Goal: Transaction & Acquisition: Purchase product/service

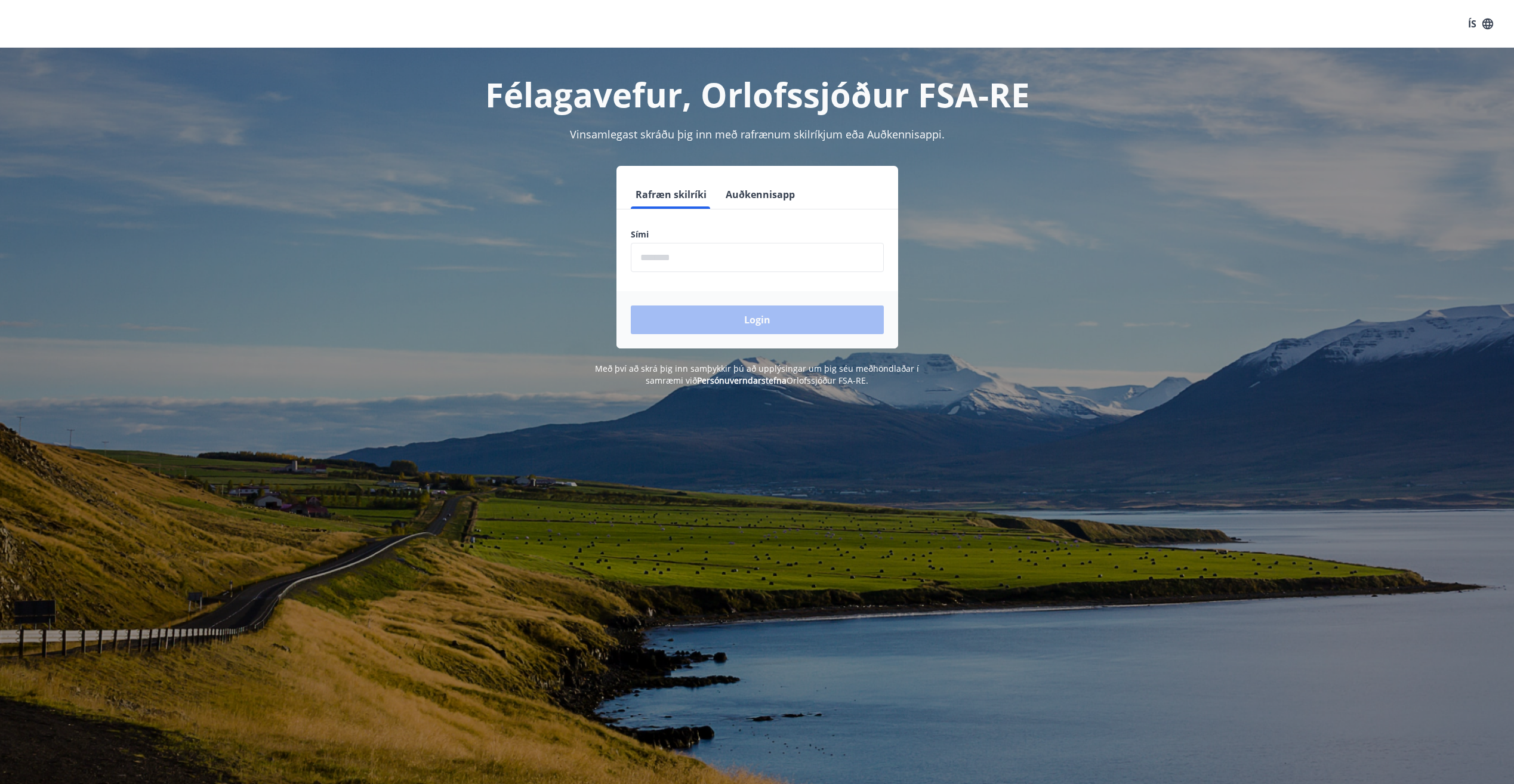
click at [727, 257] on input "phone" at bounding box center [757, 257] width 253 height 29
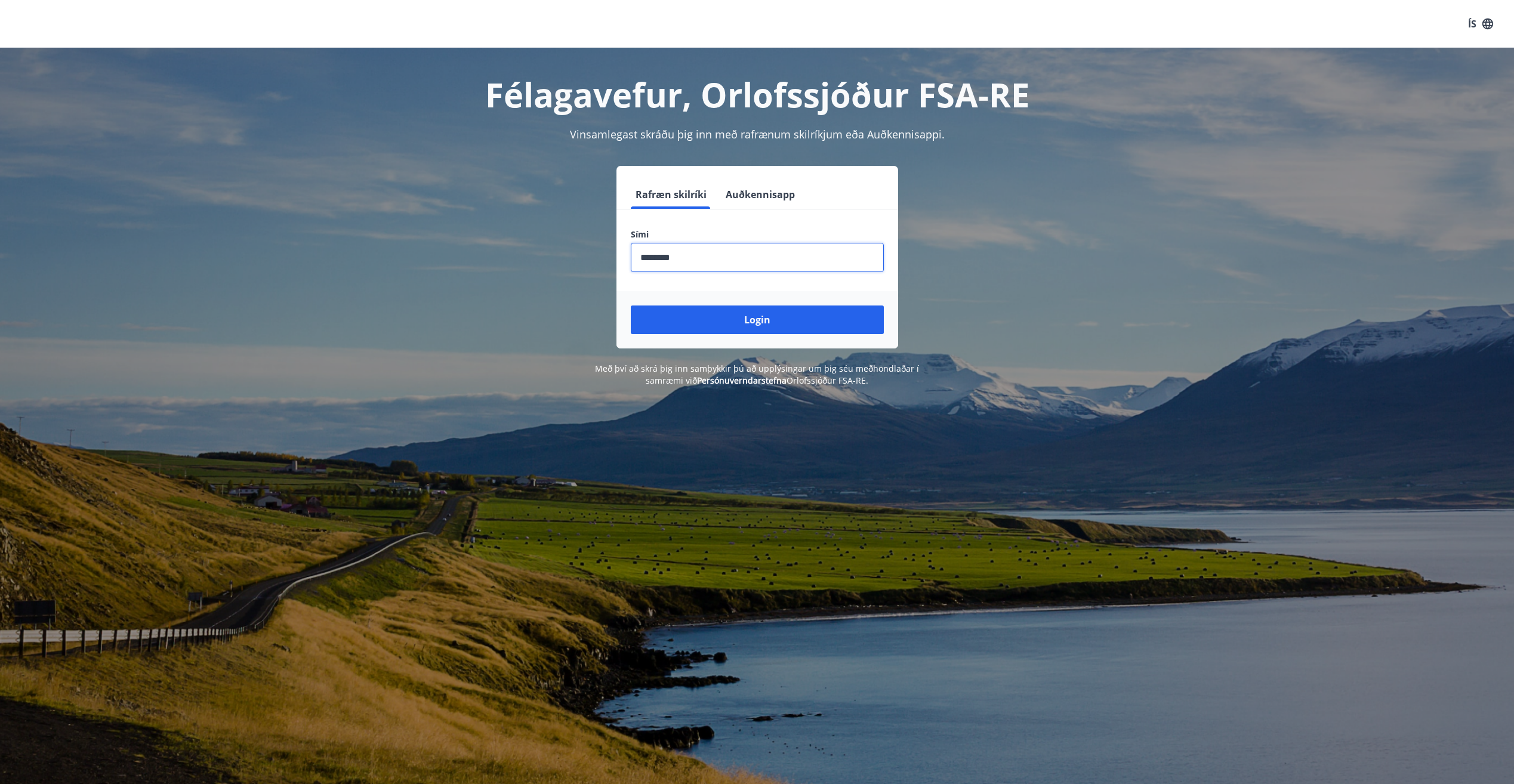
type input "********"
click at [631, 305] on button "Login" at bounding box center [757, 319] width 253 height 29
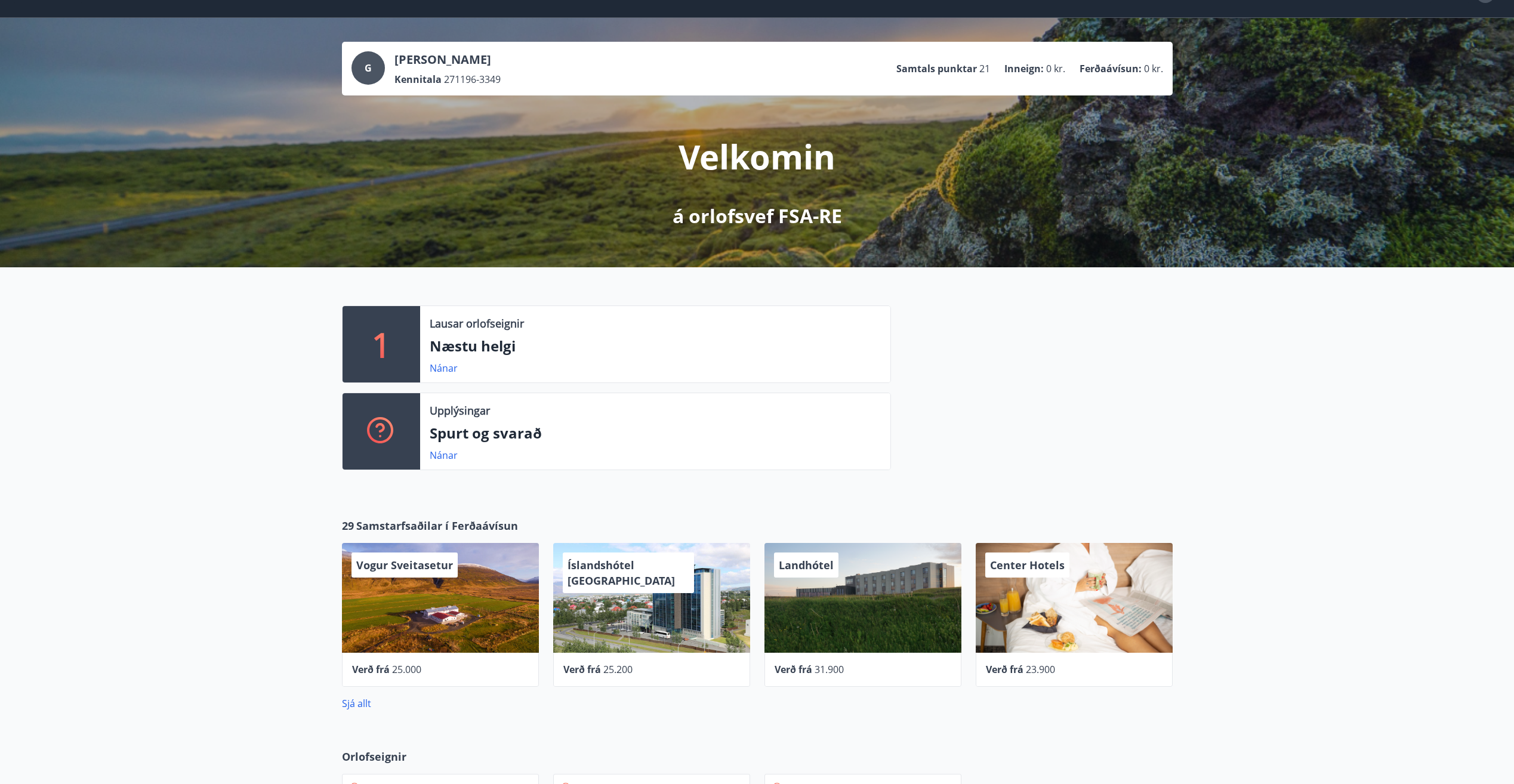
scroll to position [9, 0]
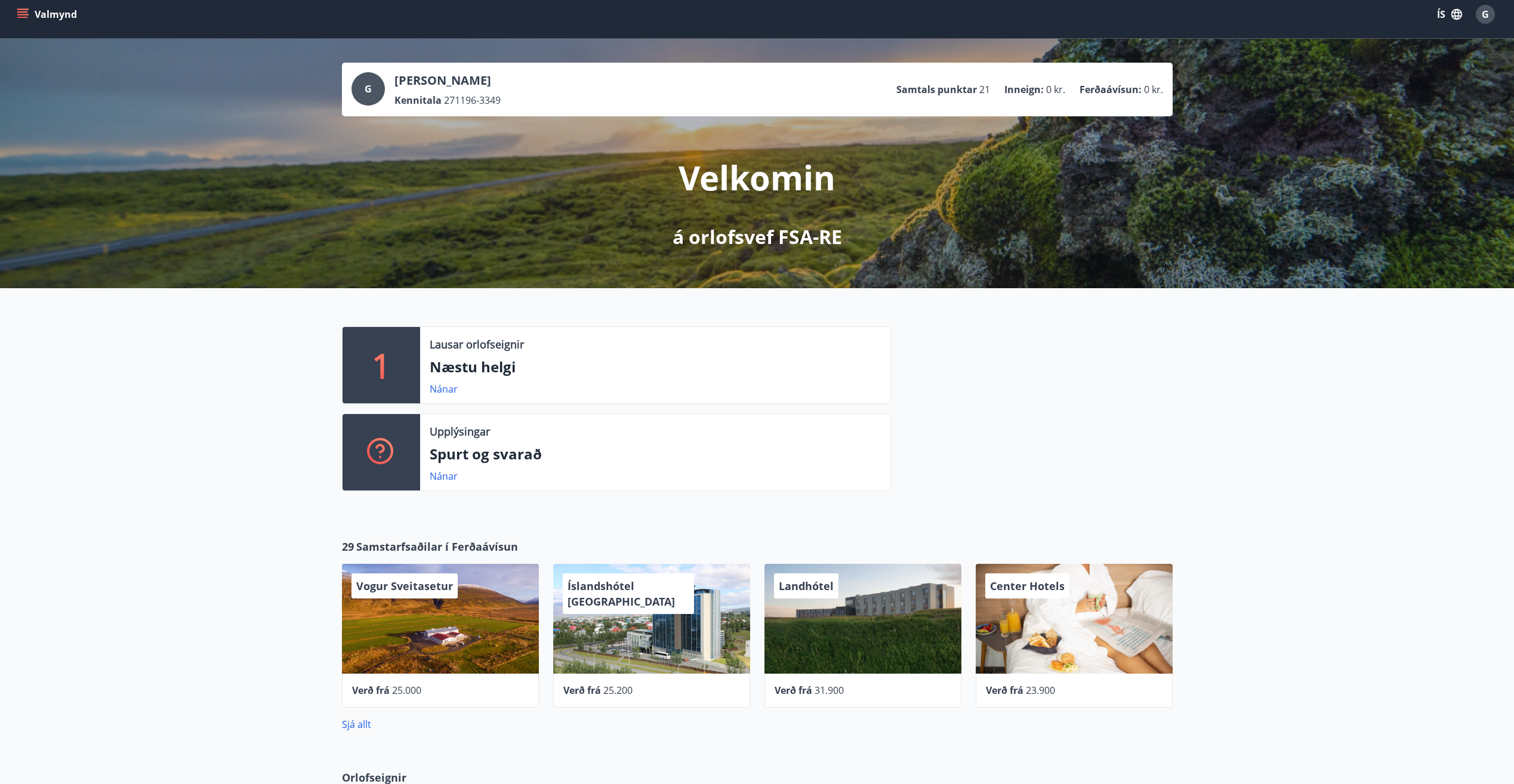
click at [29, 9] on button "Valmynd" at bounding box center [47, 14] width 67 height 21
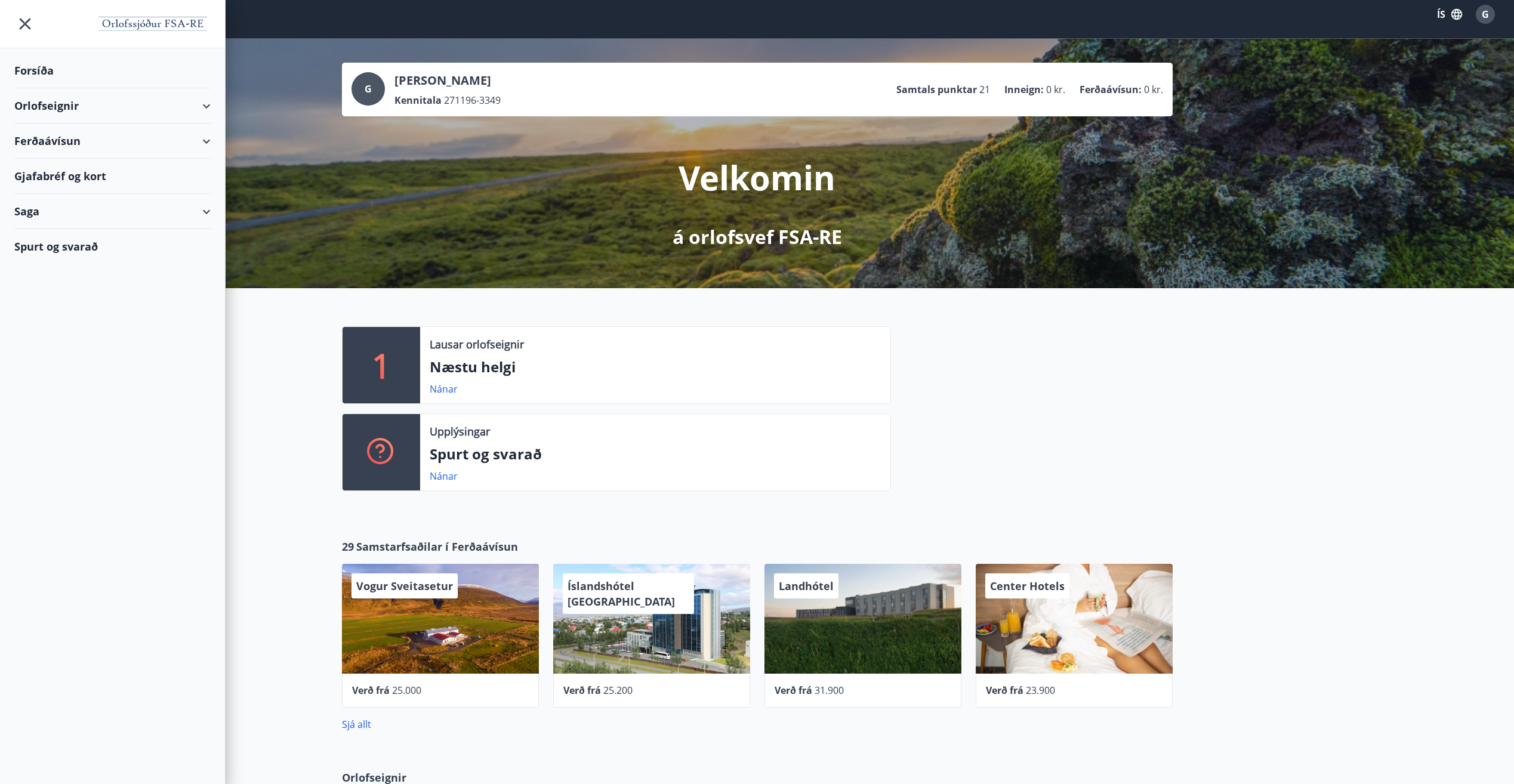
click at [63, 143] on div "Ferðaávísun" at bounding box center [112, 141] width 196 height 35
click at [78, 194] on div "Kaupa ferðaávísun" at bounding box center [113, 195] width 177 height 25
